Goal: Find specific page/section: Find specific page/section

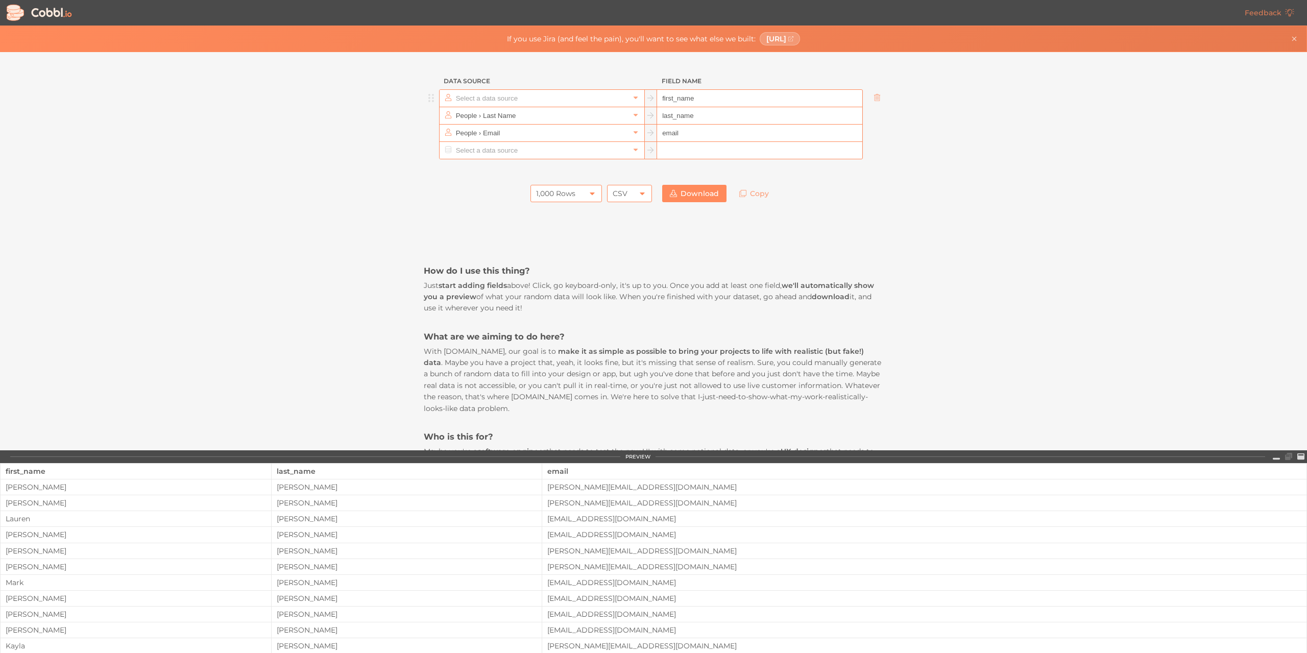
click at [550, 96] on input "text" at bounding box center [541, 98] width 176 height 17
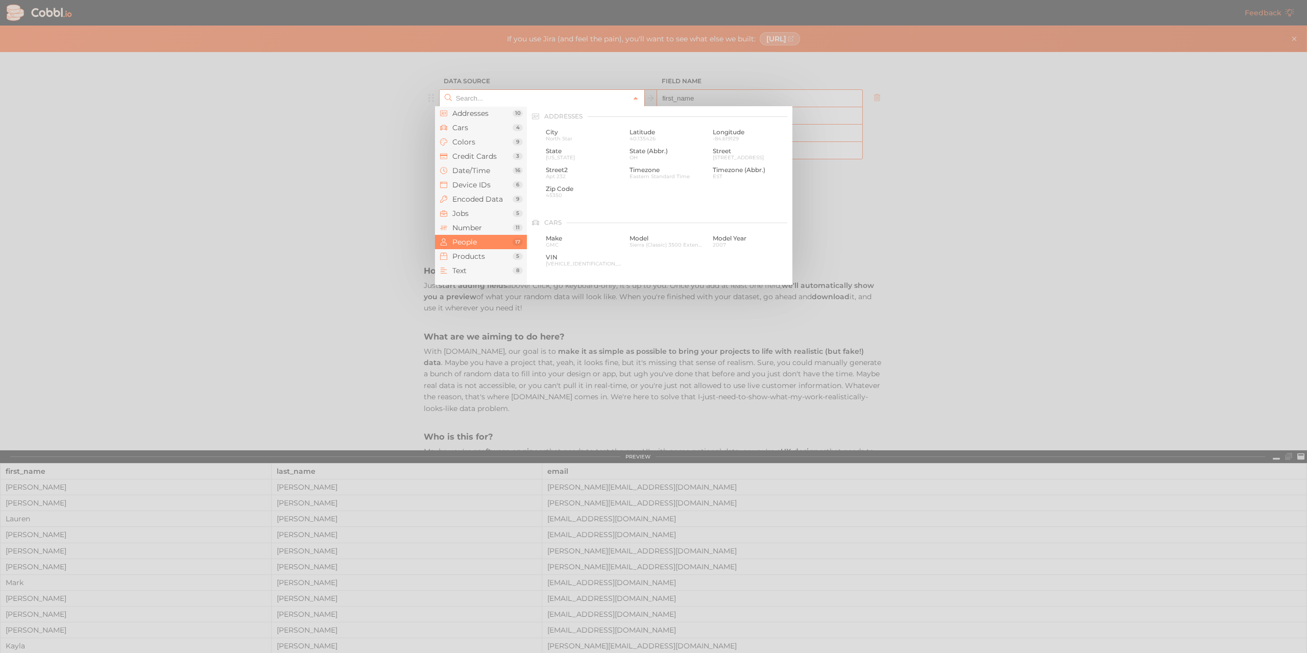
scroll to position [787, 0]
click at [481, 118] on li "Addresses 10" at bounding box center [481, 113] width 92 height 14
click at [554, 136] on span "North Star" at bounding box center [584, 139] width 76 height 6
type input "Addresses › City"
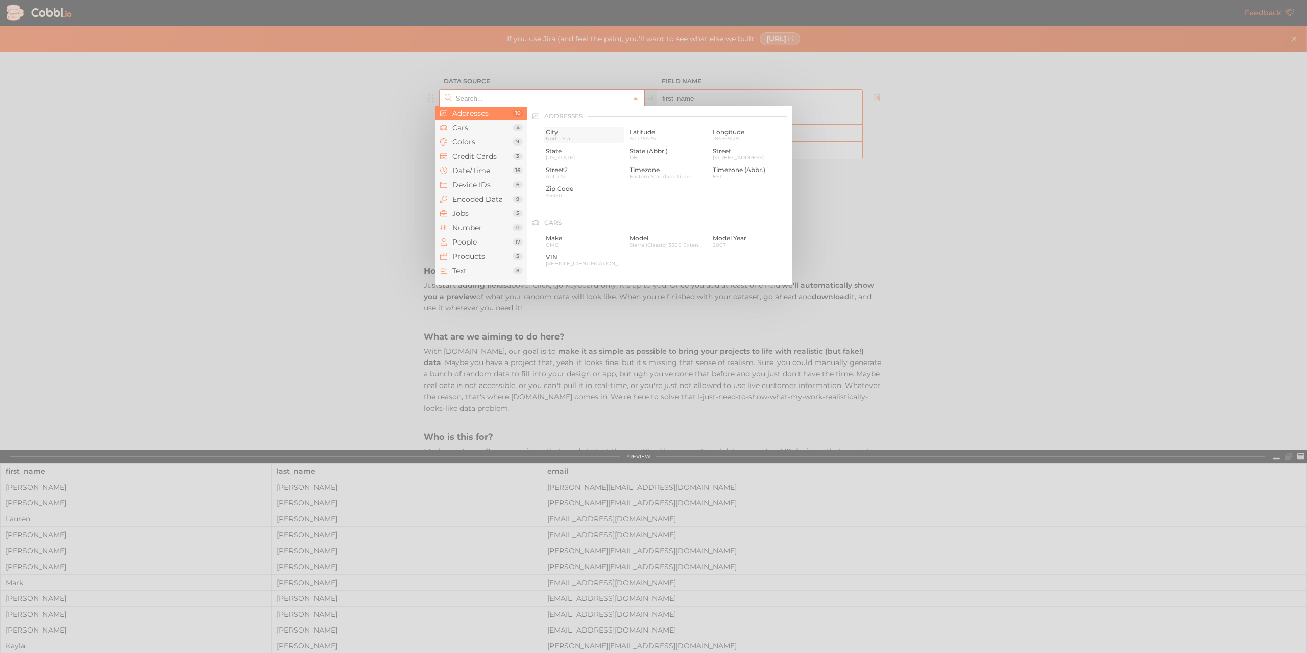
type input "city"
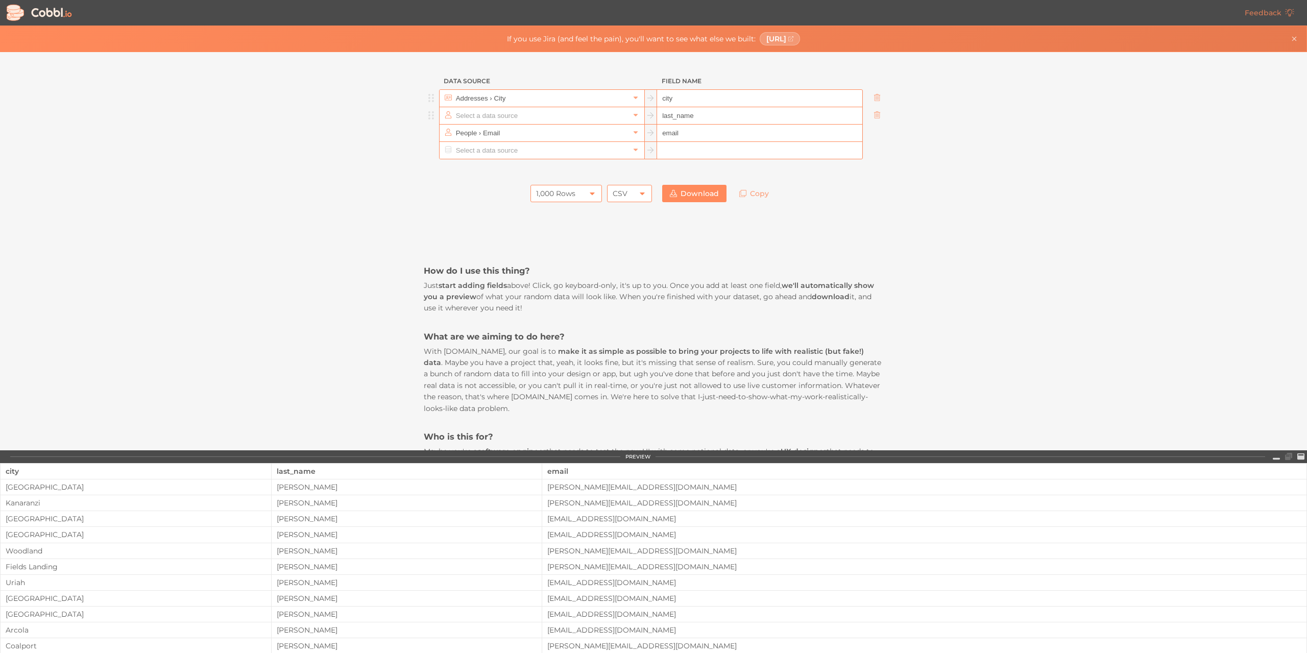
click at [545, 110] on input "text" at bounding box center [541, 115] width 176 height 17
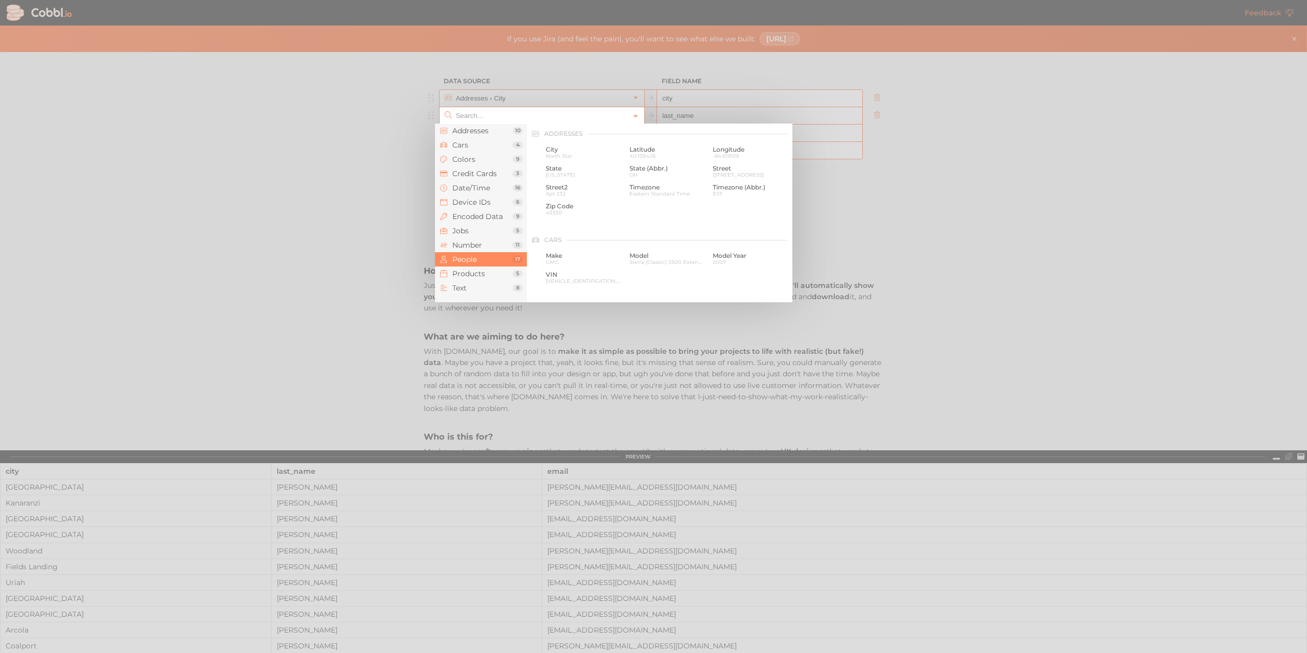
scroll to position [787, 0]
click at [488, 134] on span "Addresses" at bounding box center [482, 131] width 60 height 8
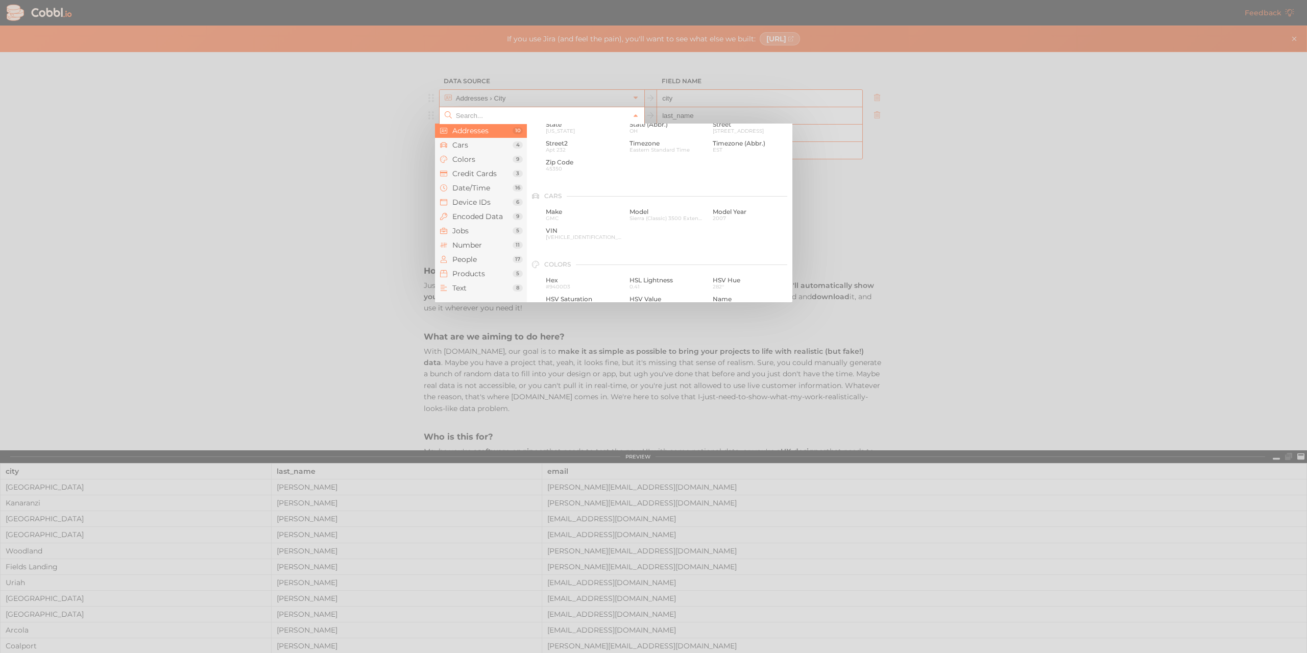
scroll to position [0, 0]
click at [460, 145] on span "Cars" at bounding box center [482, 145] width 60 height 8
click at [701, 67] on div at bounding box center [653, 326] width 1307 height 653
type input "People › Last Name"
